Goal: Task Accomplishment & Management: Complete application form

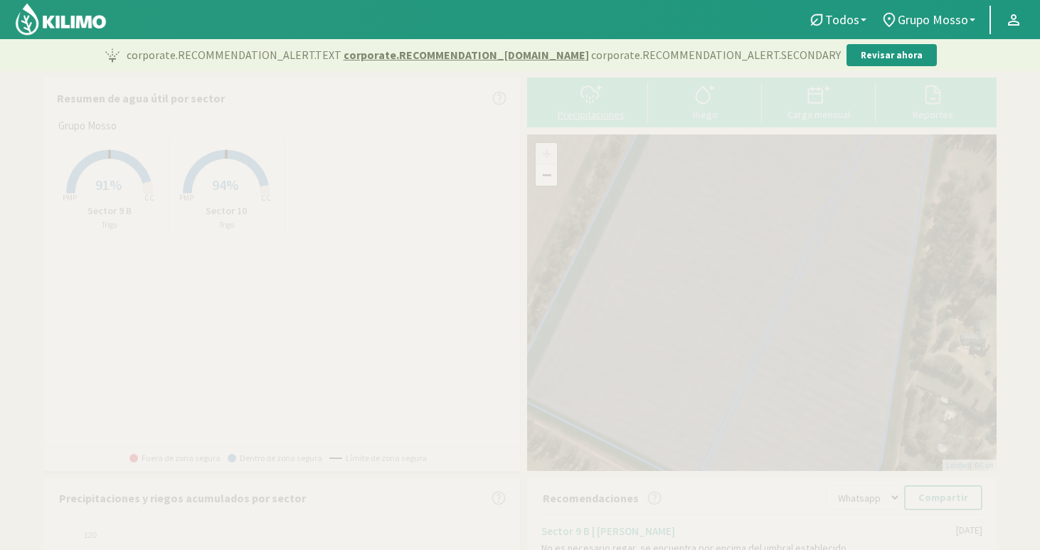
click at [597, 110] on div "Precipitaciones" at bounding box center [591, 115] width 105 height 10
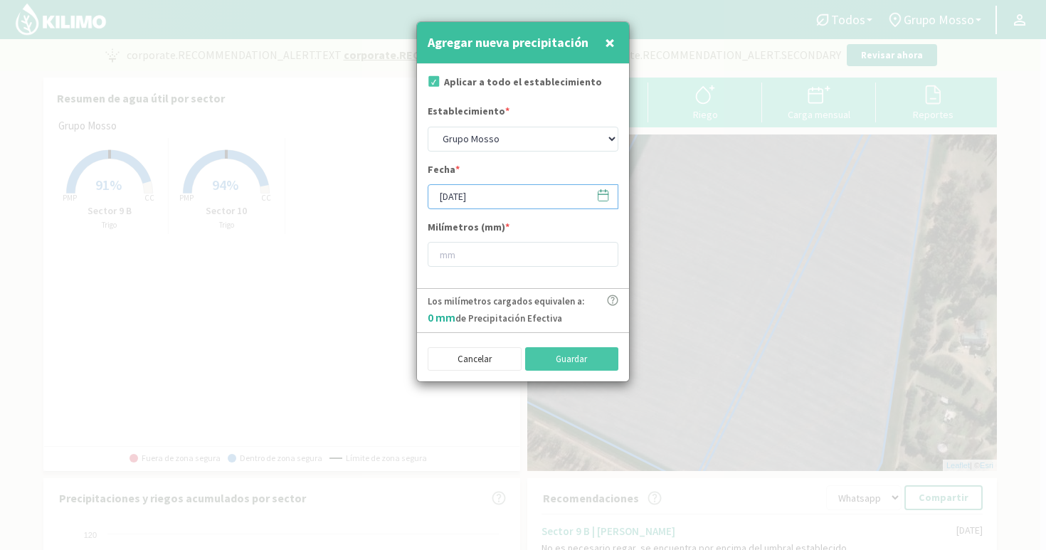
click at [557, 196] on input "[DATE]" at bounding box center [523, 196] width 191 height 25
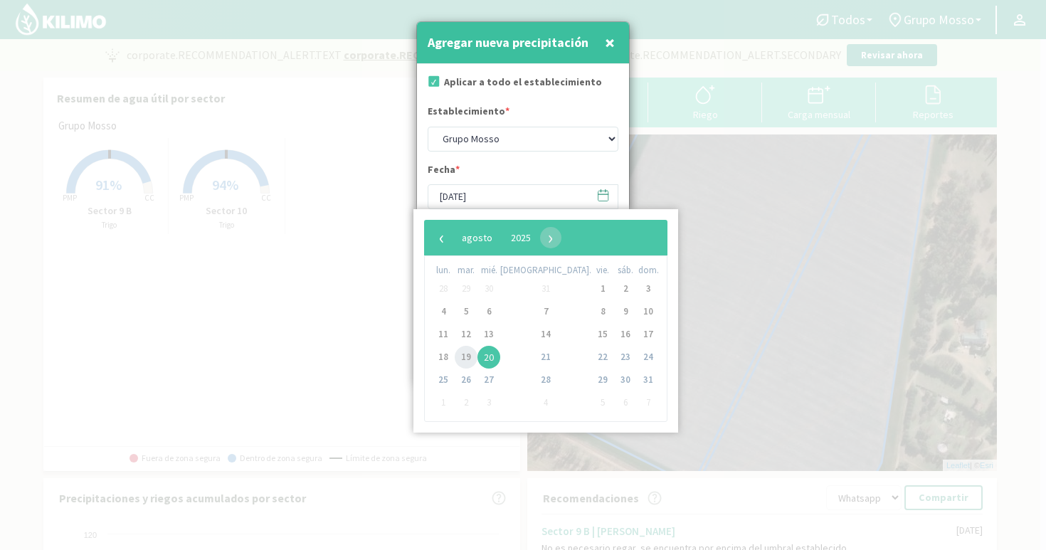
click at [467, 360] on span "19" at bounding box center [466, 357] width 23 height 23
type input "[DATE]"
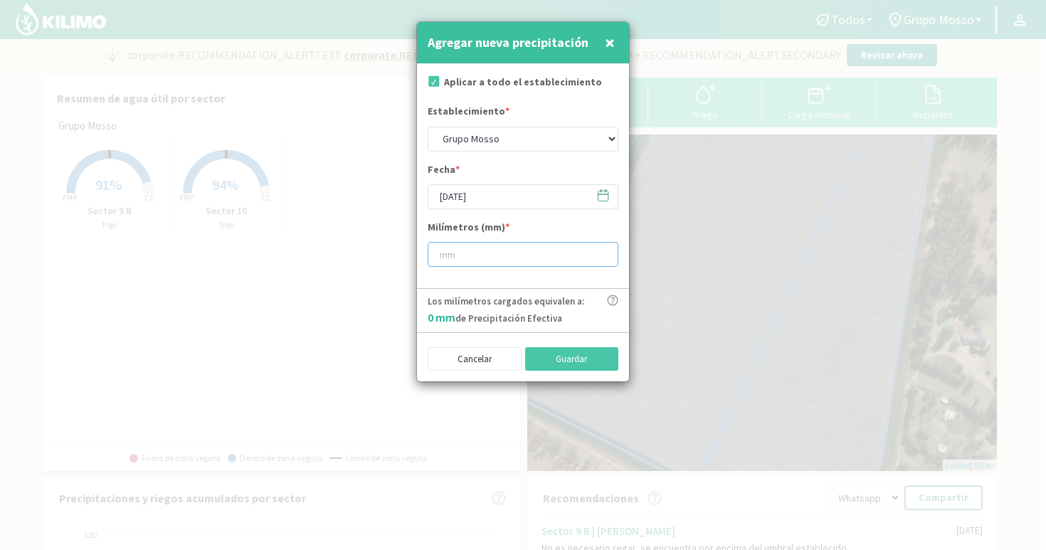
drag, startPoint x: 455, startPoint y: 258, endPoint x: 471, endPoint y: 256, distance: 15.8
click at [456, 258] on input "number" at bounding box center [523, 254] width 191 height 25
type input "23"
type input "23.5"
click at [590, 363] on button "Guardar" at bounding box center [572, 359] width 94 height 24
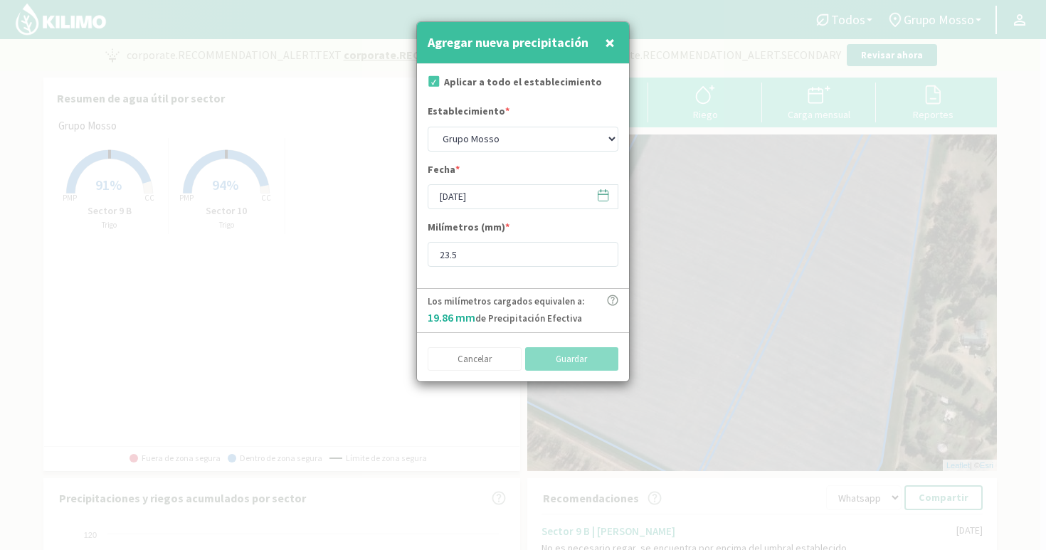
type input "[DATE]"
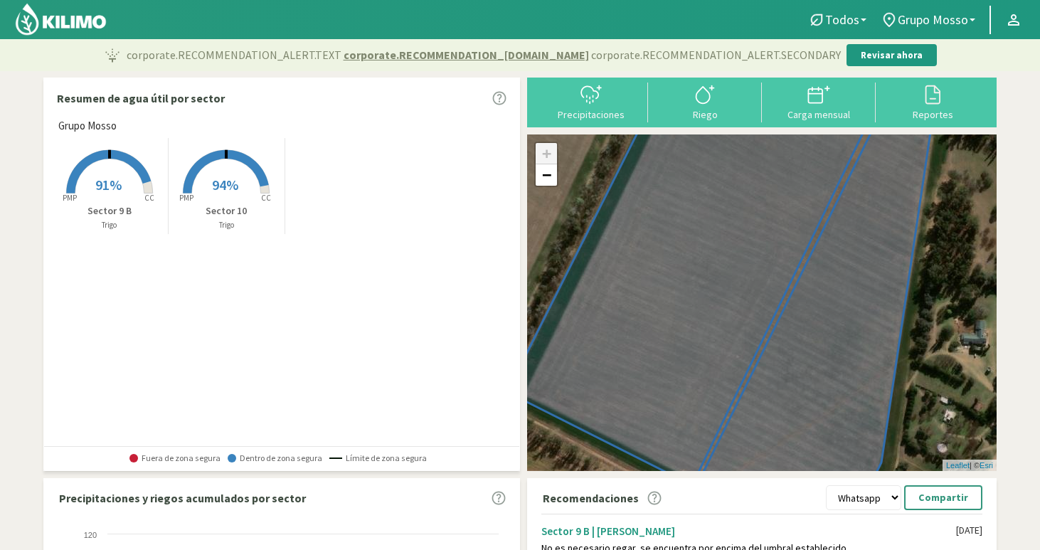
click at [238, 199] on rect at bounding box center [226, 195] width 114 height 114
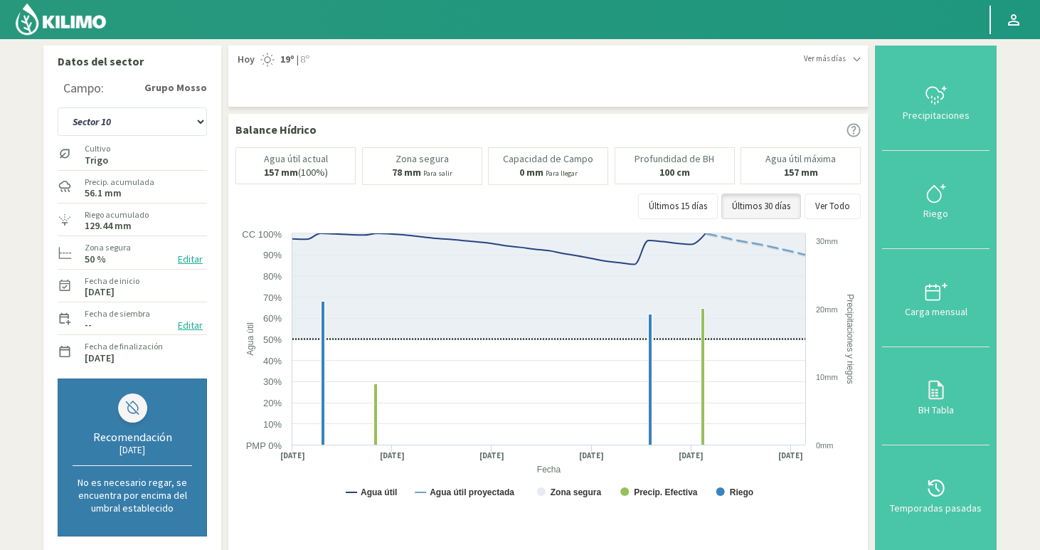
click at [67, 28] on img at bounding box center [60, 19] width 93 height 34
